Goal: Feedback & Contribution: Leave review/rating

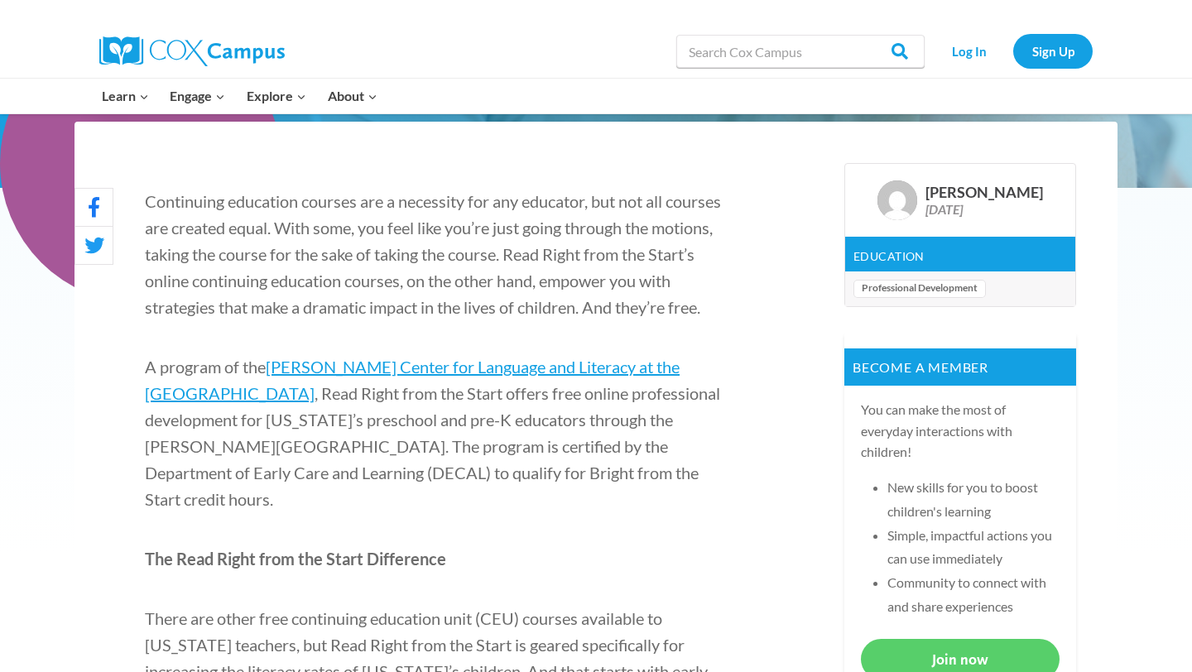
scroll to position [470, 0]
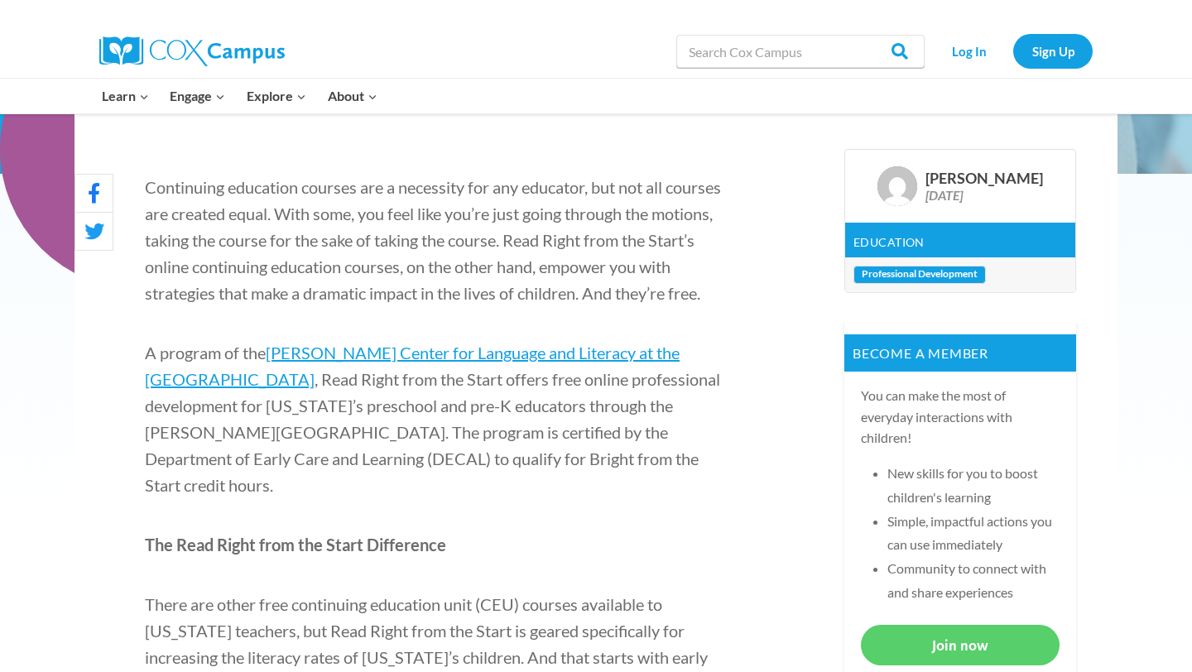
click at [901, 277] on link "Professional Development" at bounding box center [920, 275] width 132 height 18
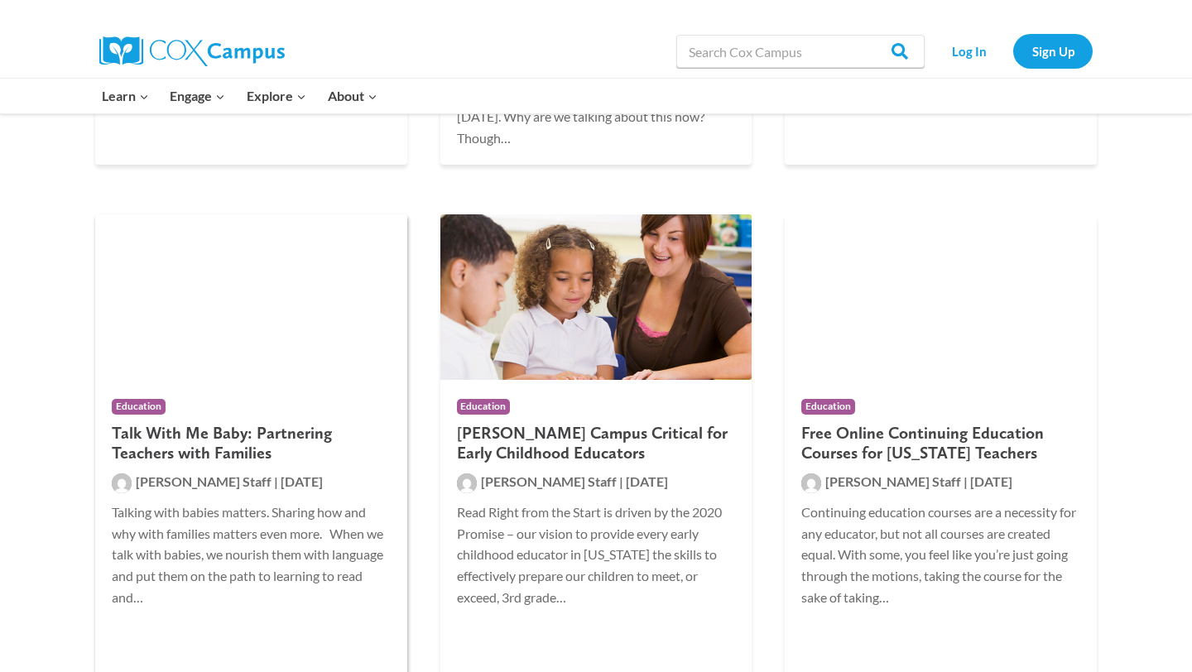
scroll to position [728, 0]
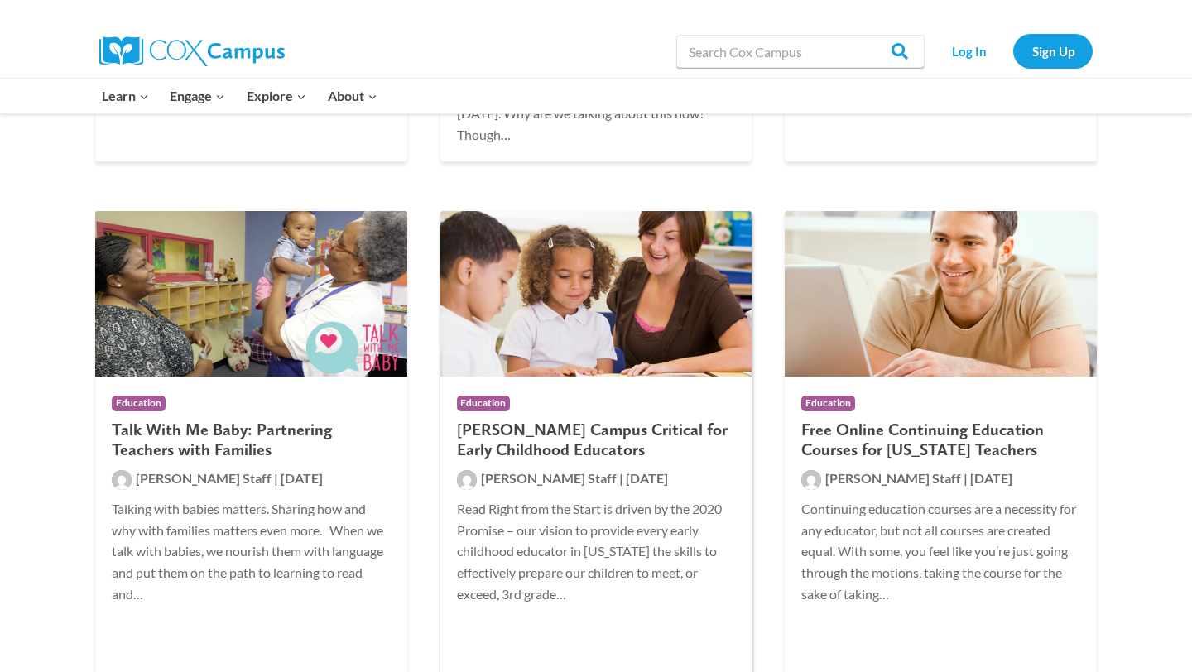
click at [556, 277] on img at bounding box center [597, 294] width 312 height 166
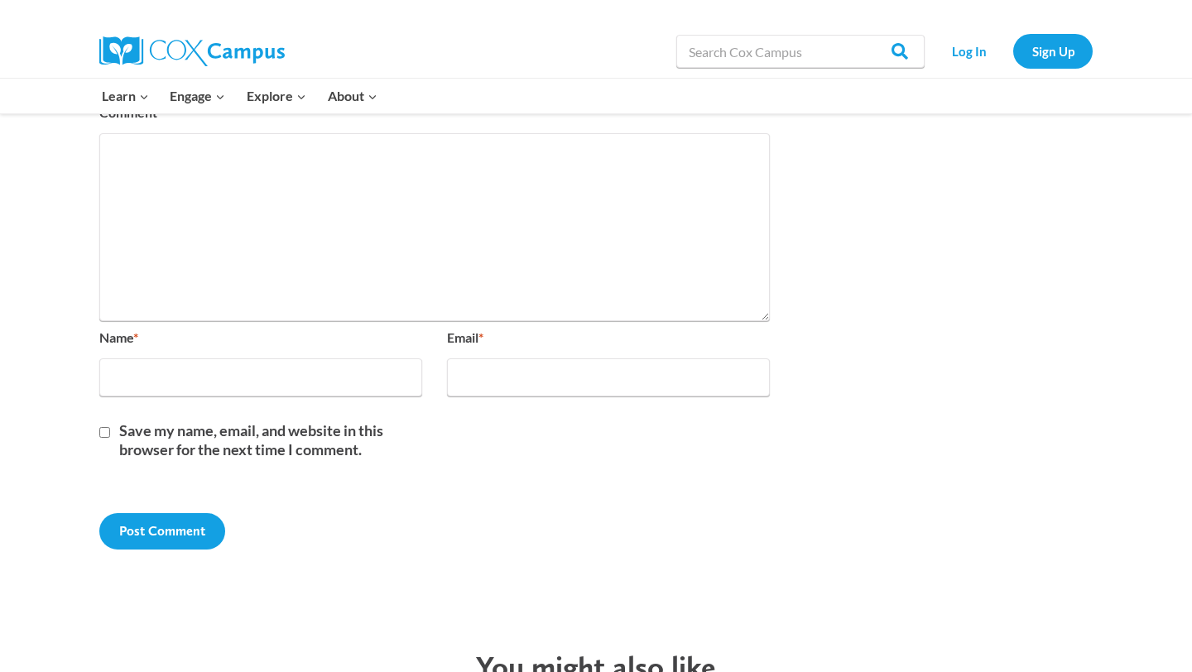
scroll to position [1411, 0]
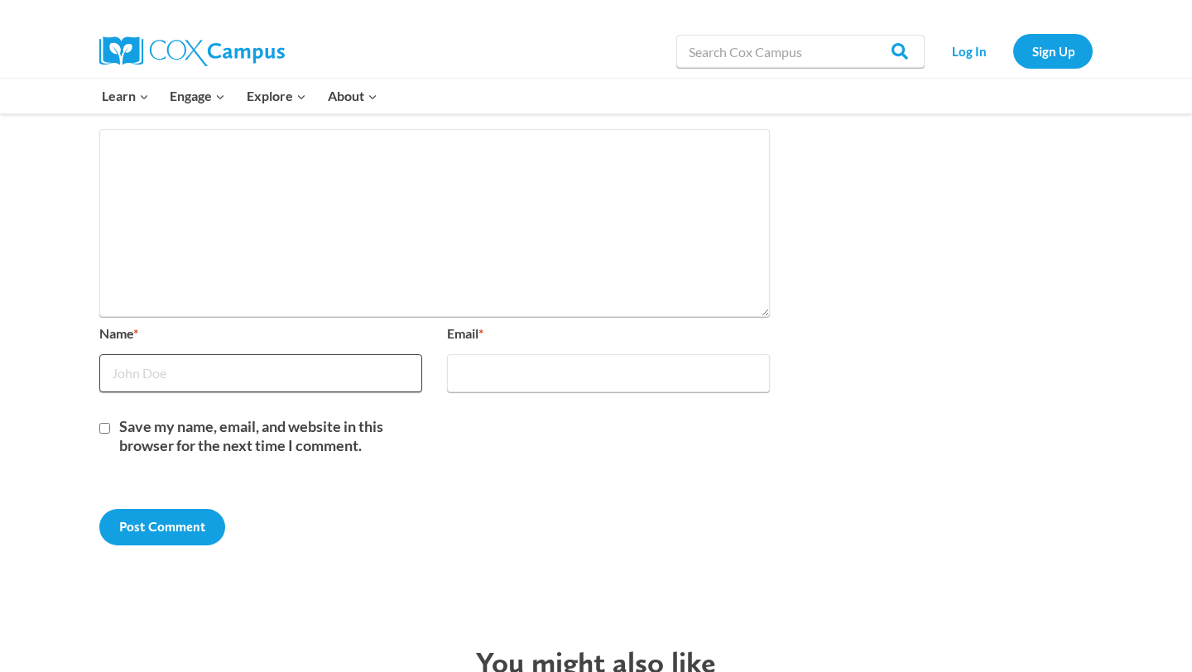
click at [199, 354] on input "Name *" at bounding box center [260, 373] width 323 height 38
type input "[PERSON_NAME]"
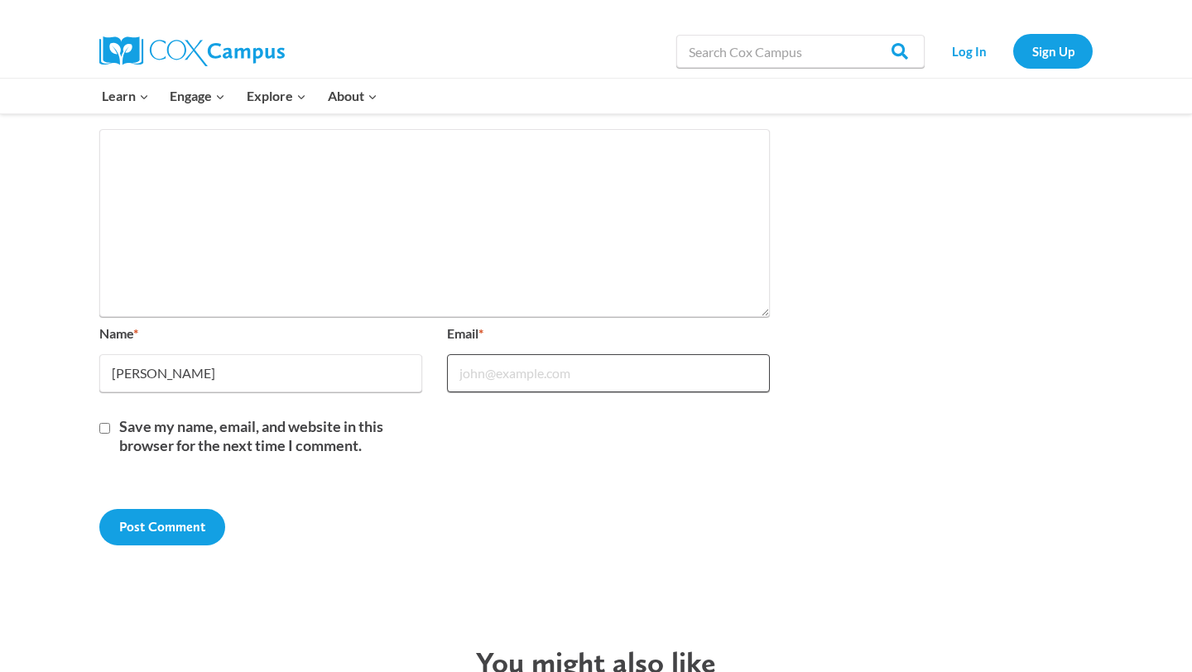
click at [487, 354] on input "Email *" at bounding box center [608, 373] width 323 height 38
type input "k.kadidia@gmail.com"
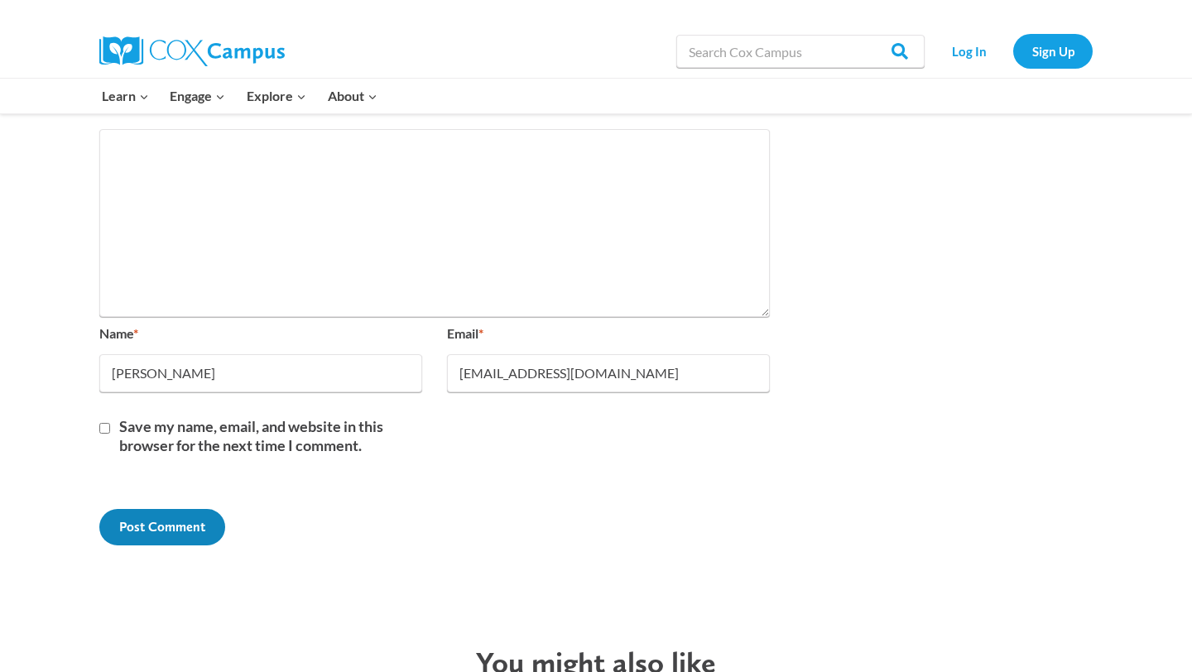
click at [191, 537] on input "Post Comment" at bounding box center [162, 527] width 126 height 36
click at [104, 423] on input "Save my name, email, and website in this browser for the next time I comment." at bounding box center [104, 428] width 11 height 11
checkbox input "true"
click at [141, 540] on input "Post Comment" at bounding box center [162, 527] width 126 height 36
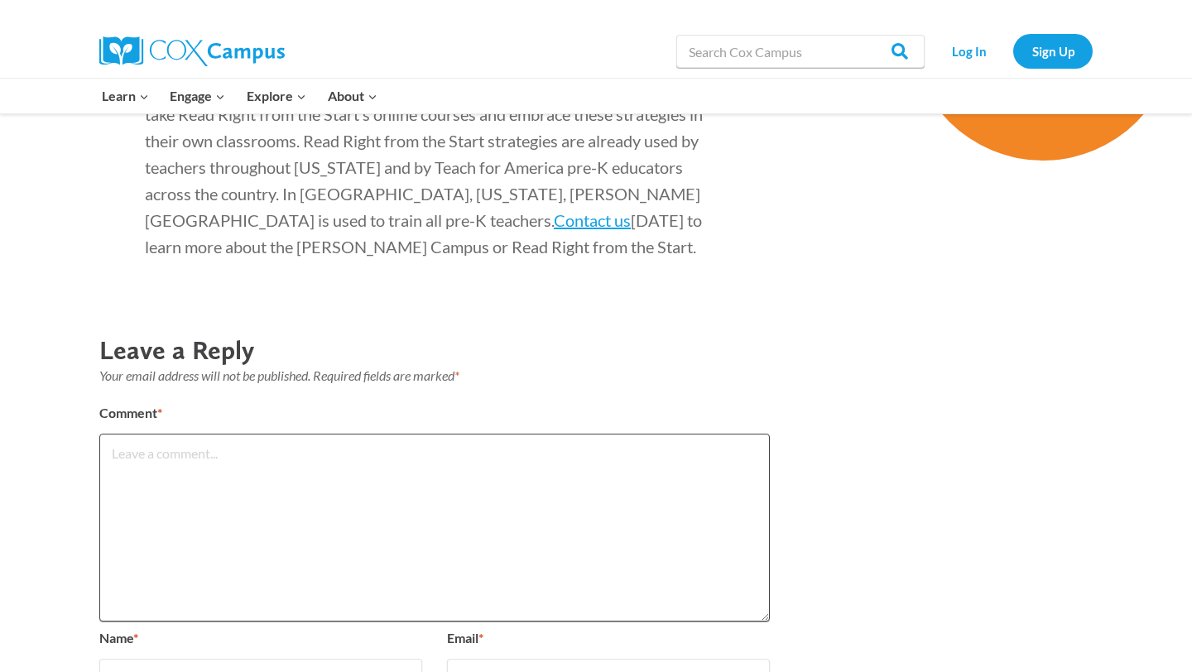
scroll to position [1107, 0]
click at [280, 433] on textarea "Comment *" at bounding box center [434, 526] width 671 height 187
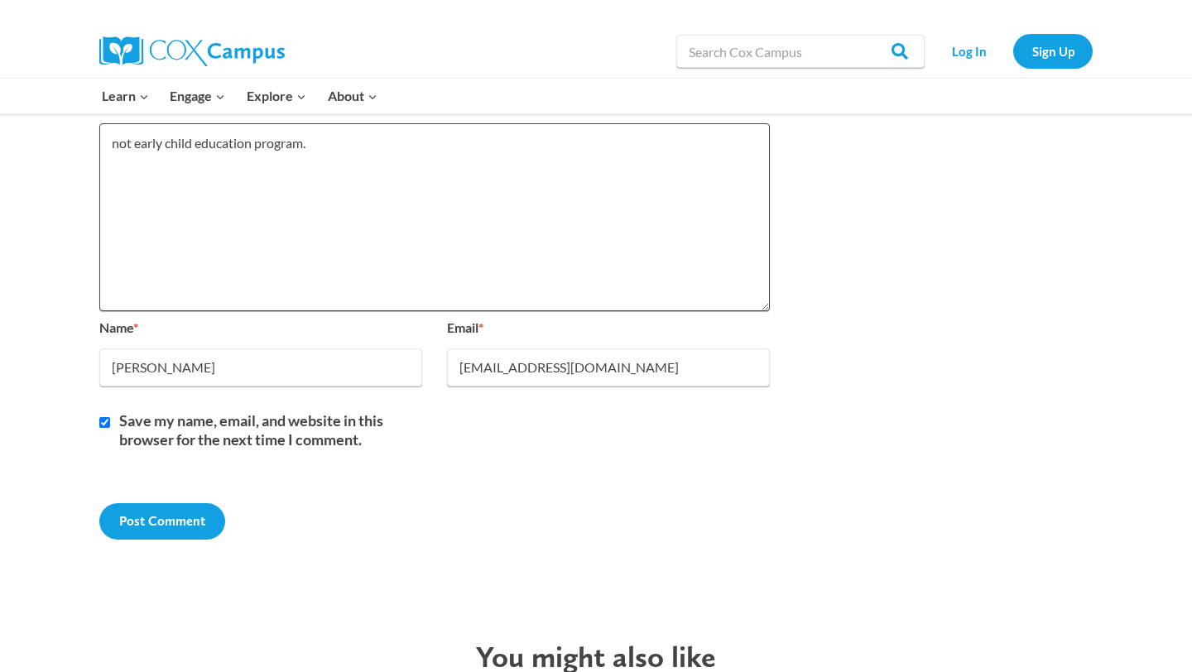
scroll to position [1613, 0]
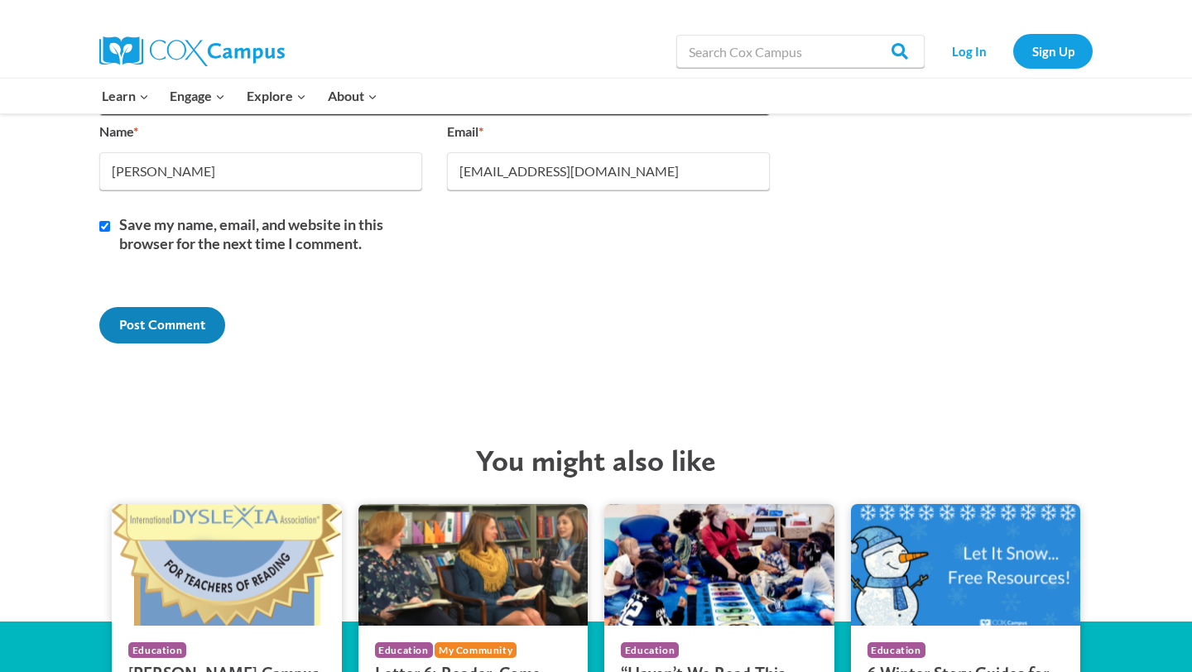
type textarea "not early child education program."
click at [176, 340] on input "Post Comment" at bounding box center [162, 325] width 126 height 36
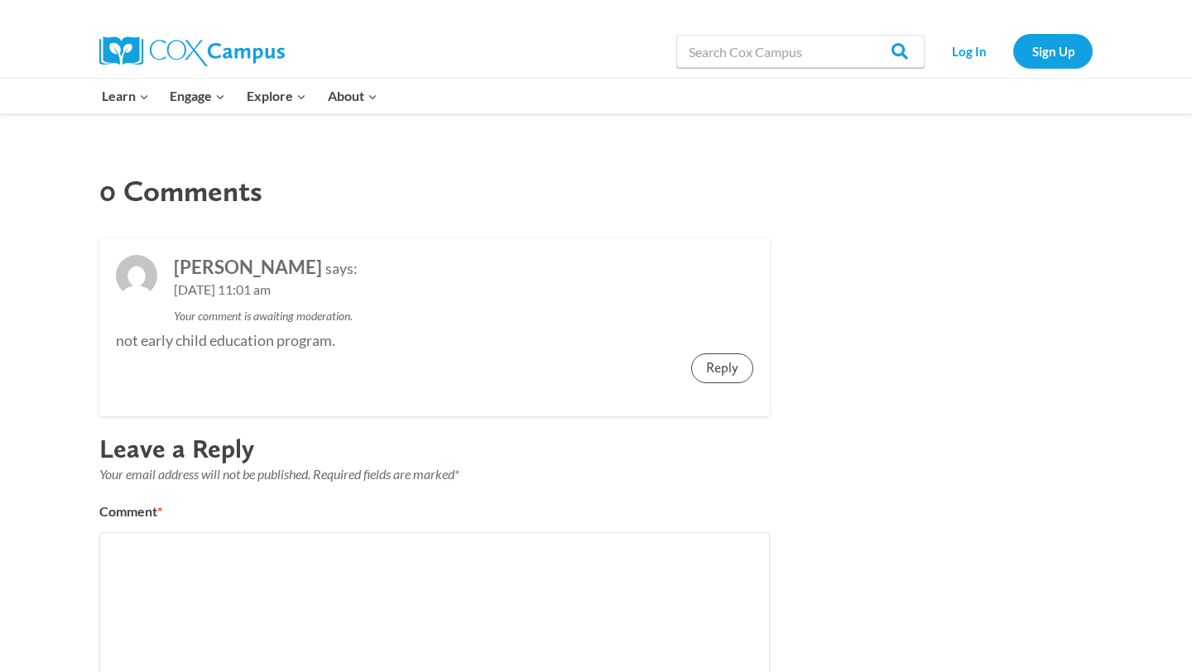
scroll to position [1273, 0]
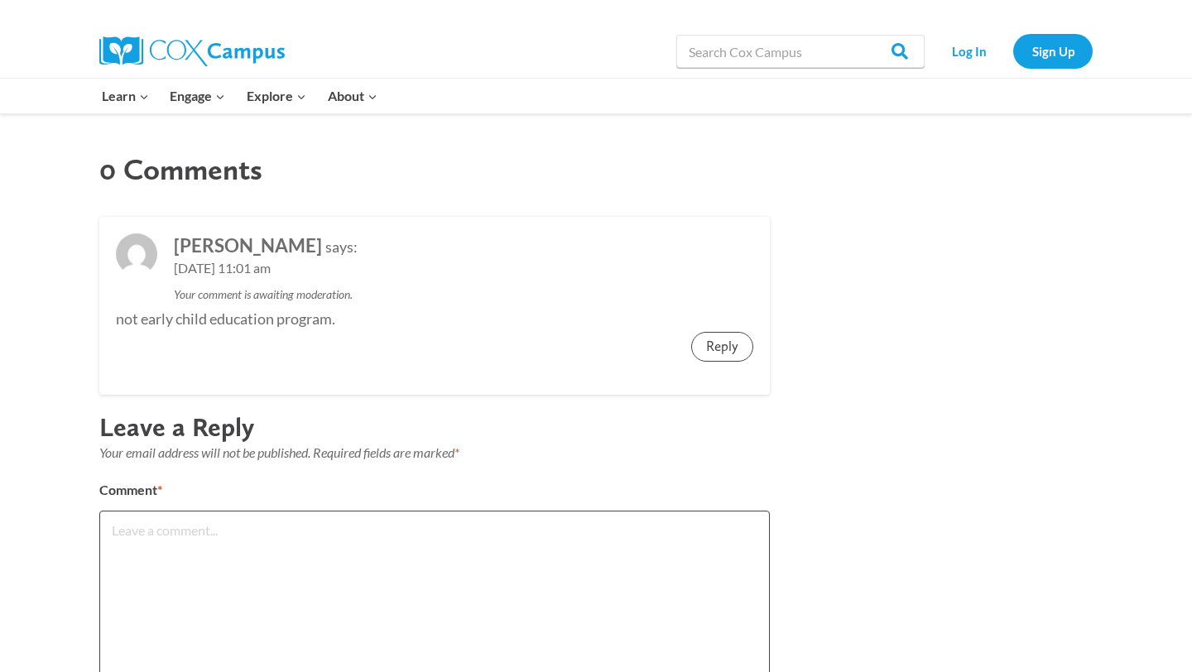
click at [195, 511] on textarea "Comment *" at bounding box center [434, 604] width 671 height 187
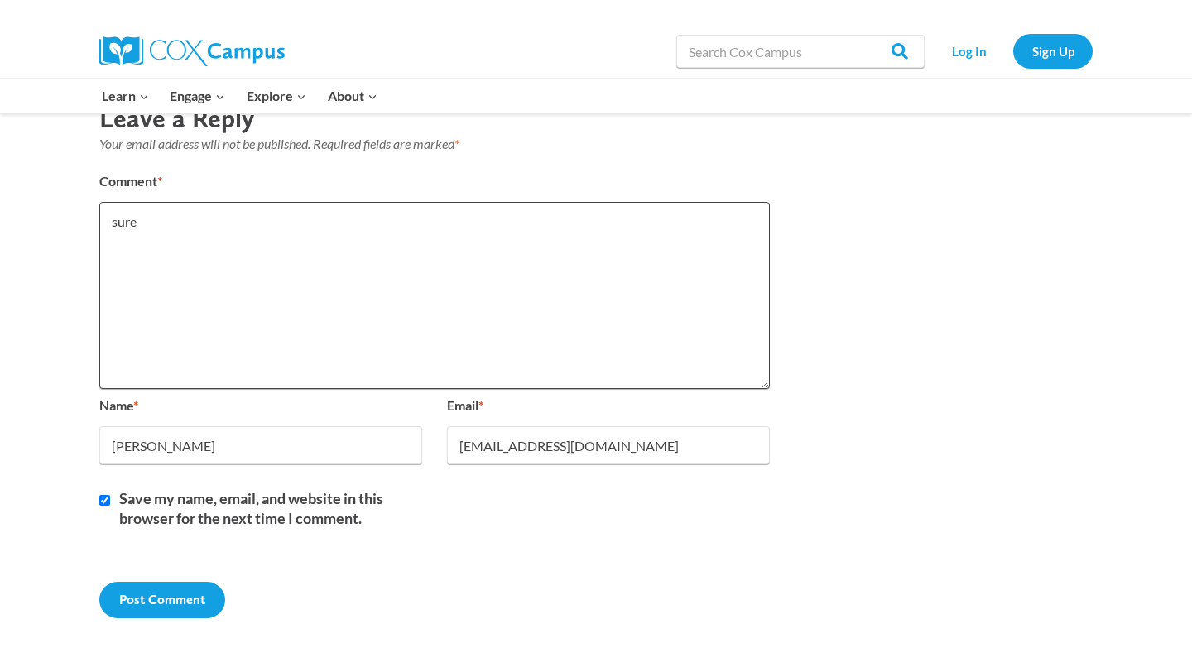
scroll to position [1584, 0]
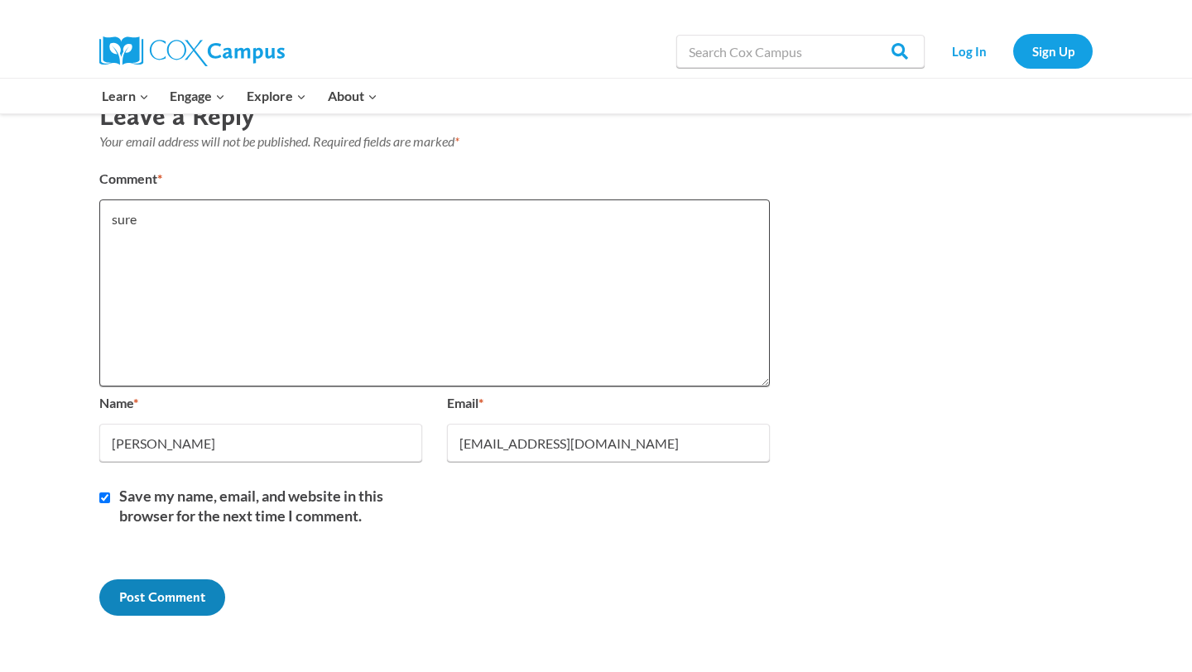
type textarea "sure"
click at [181, 591] on input "Post Comment" at bounding box center [162, 598] width 126 height 36
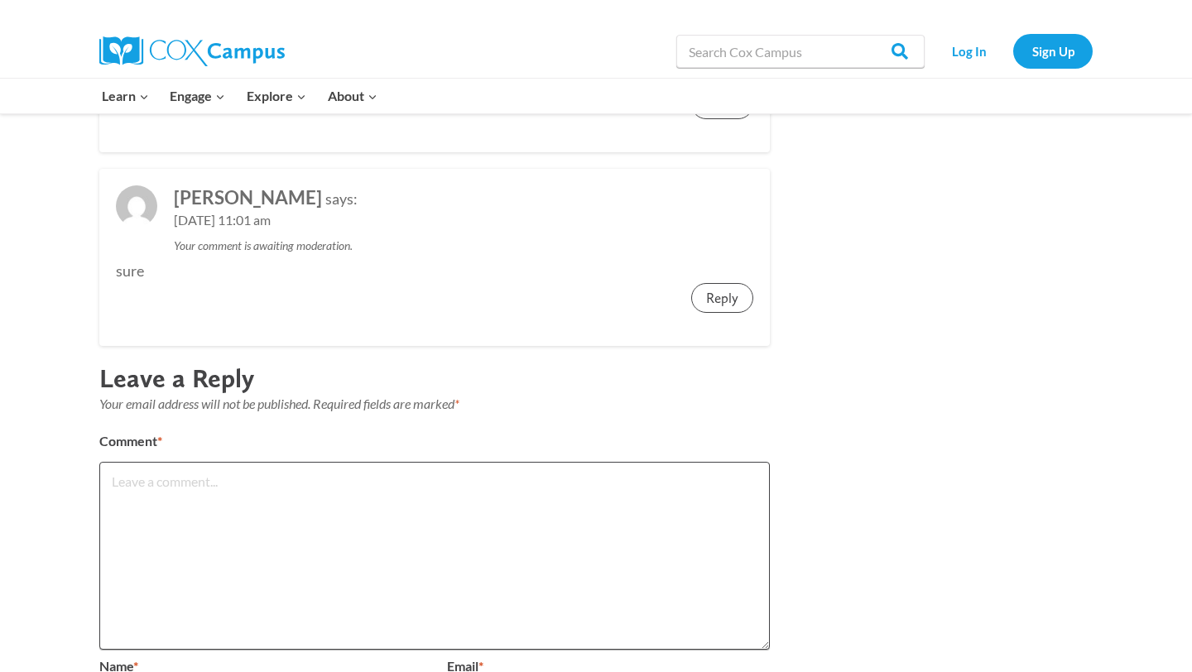
click at [170, 462] on textarea "Comment *" at bounding box center [434, 555] width 671 height 187
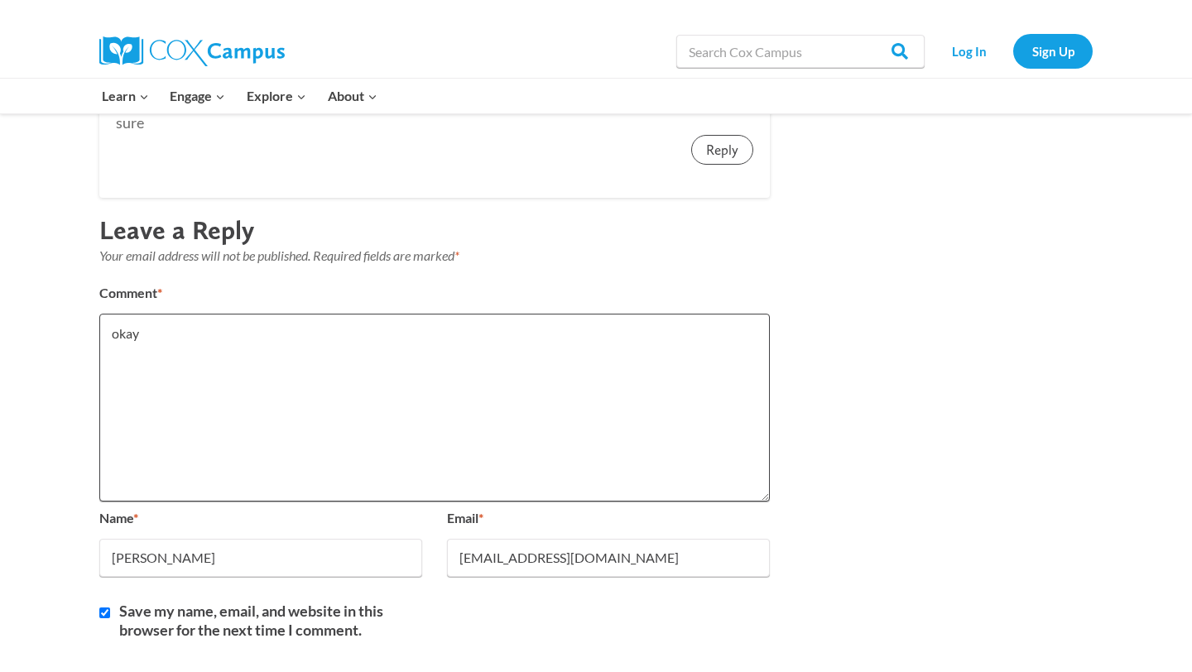
scroll to position [1737, 0]
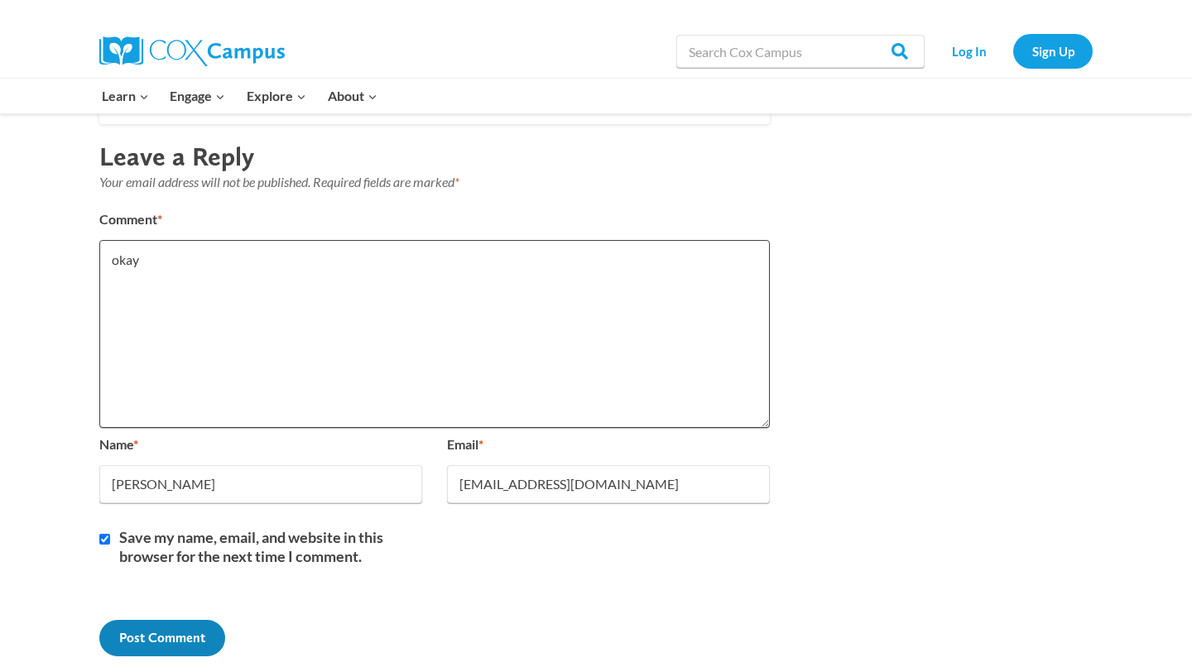
type textarea "okay"
click at [152, 648] on input "Post Comment" at bounding box center [162, 638] width 126 height 36
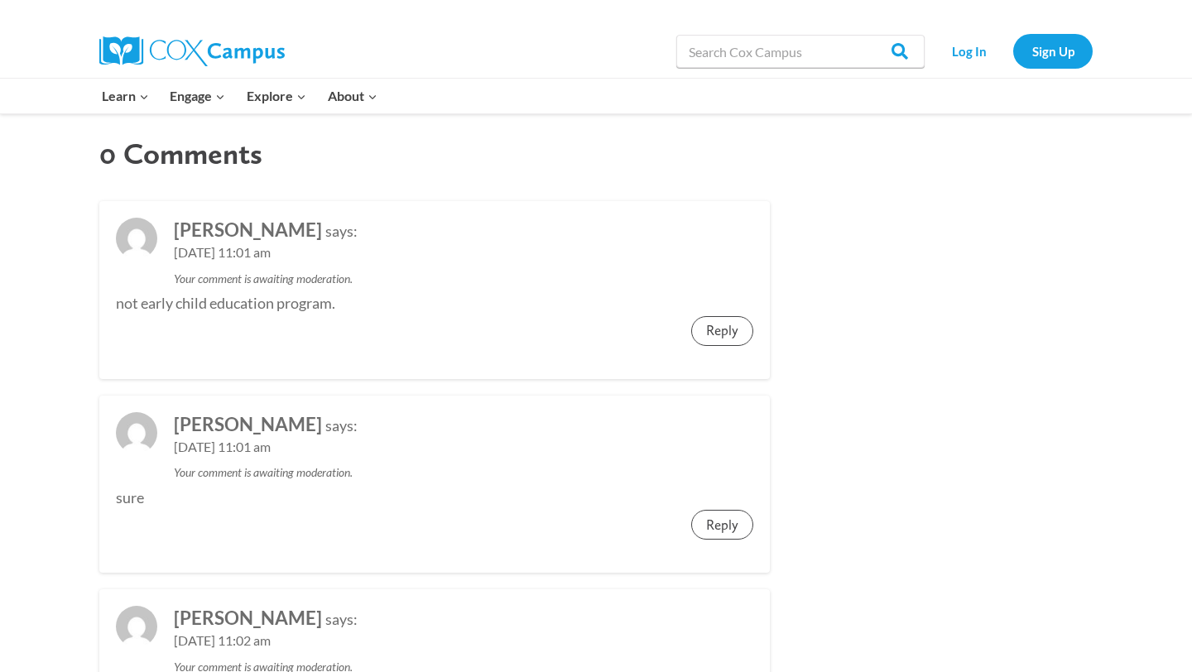
scroll to position [1041, 0]
